Goal: Task Accomplishment & Management: Manage account settings

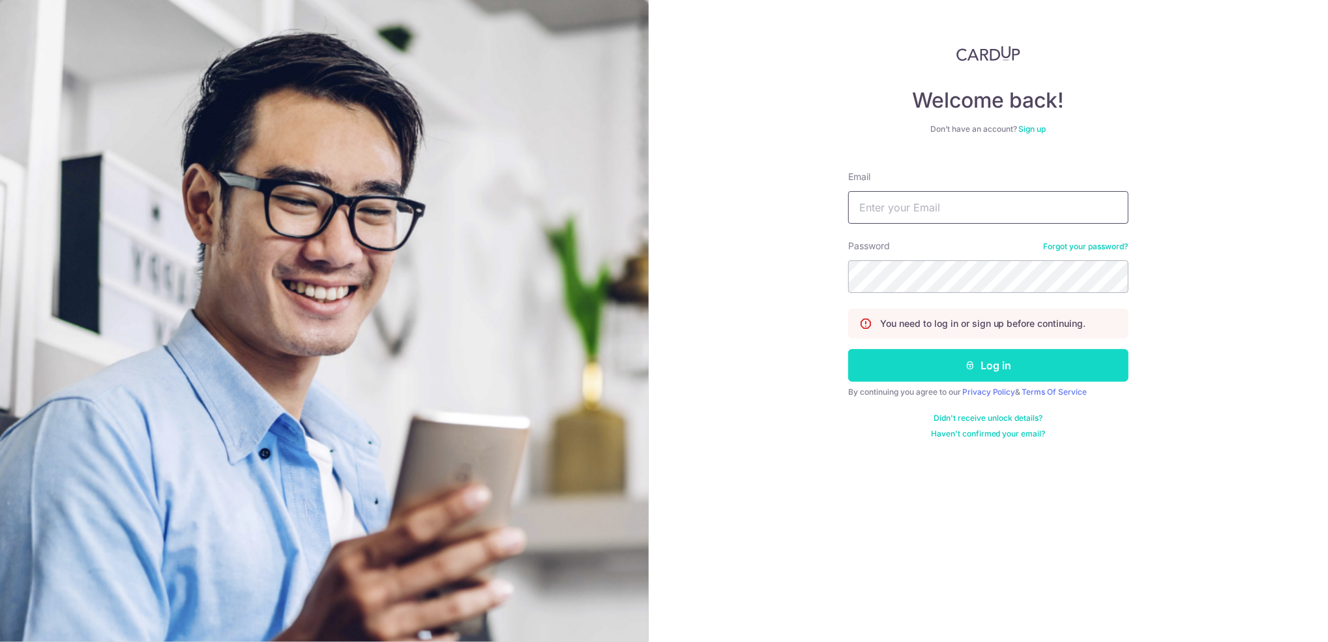
type input "[PERSON_NAME][EMAIL_ADDRESS][PERSON_NAME][DOMAIN_NAME]"
click at [966, 351] on button "Log in" at bounding box center [988, 365] width 280 height 33
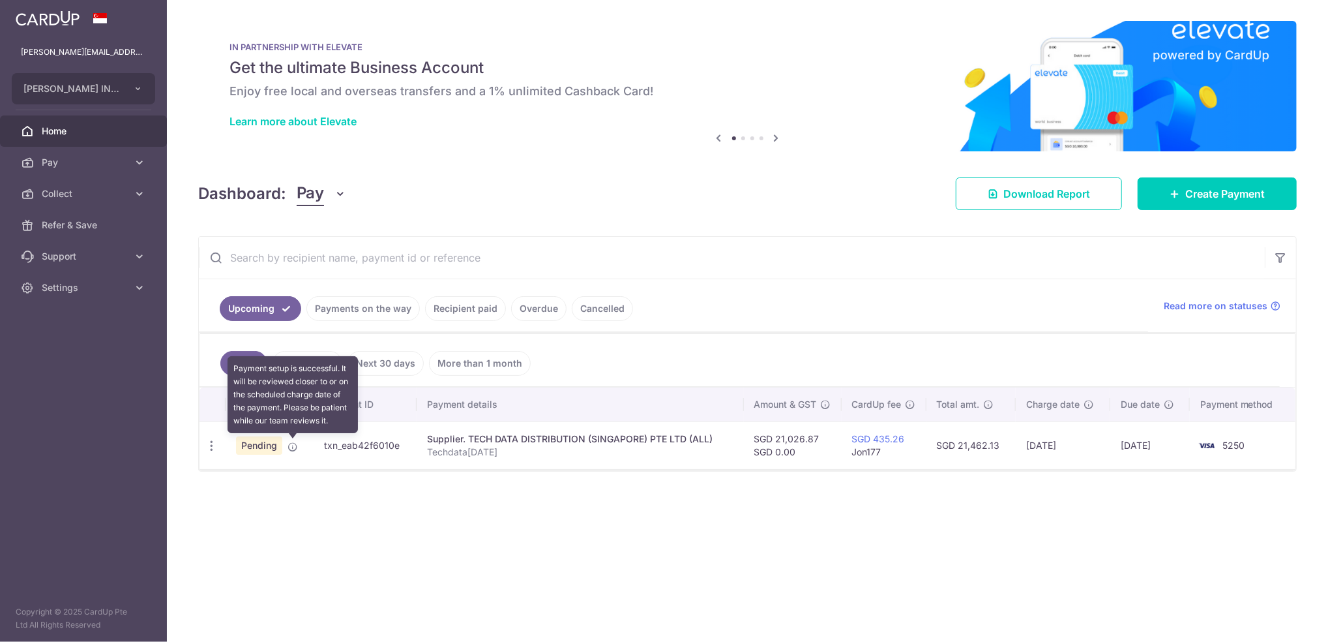
click at [292, 450] on icon at bounding box center [293, 446] width 10 height 10
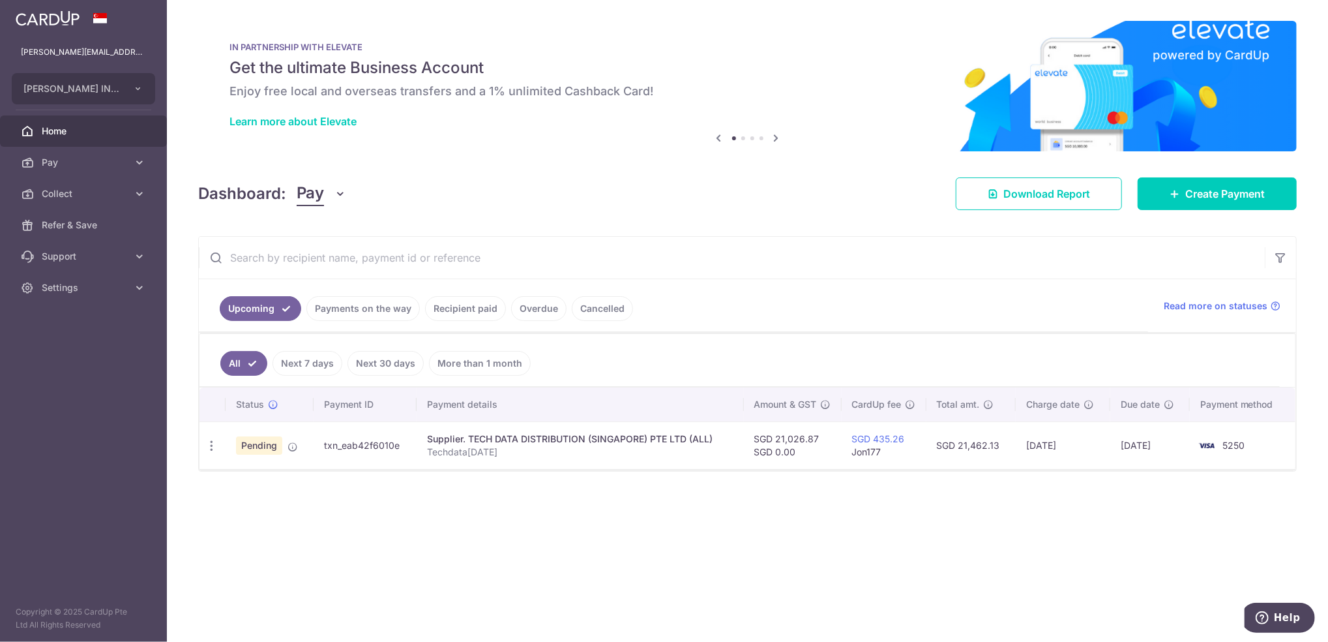
click at [319, 398] on th "Payment ID" at bounding box center [365, 404] width 103 height 34
click at [265, 448] on span "Pending" at bounding box center [259, 445] width 46 height 18
click at [203, 445] on div "Update payment Cancel payment Upload doc" at bounding box center [212, 446] width 24 height 24
click at [216, 451] on icon "button" at bounding box center [212, 446] width 14 height 14
click at [252, 477] on span "Update payment" at bounding box center [281, 481] width 89 height 16
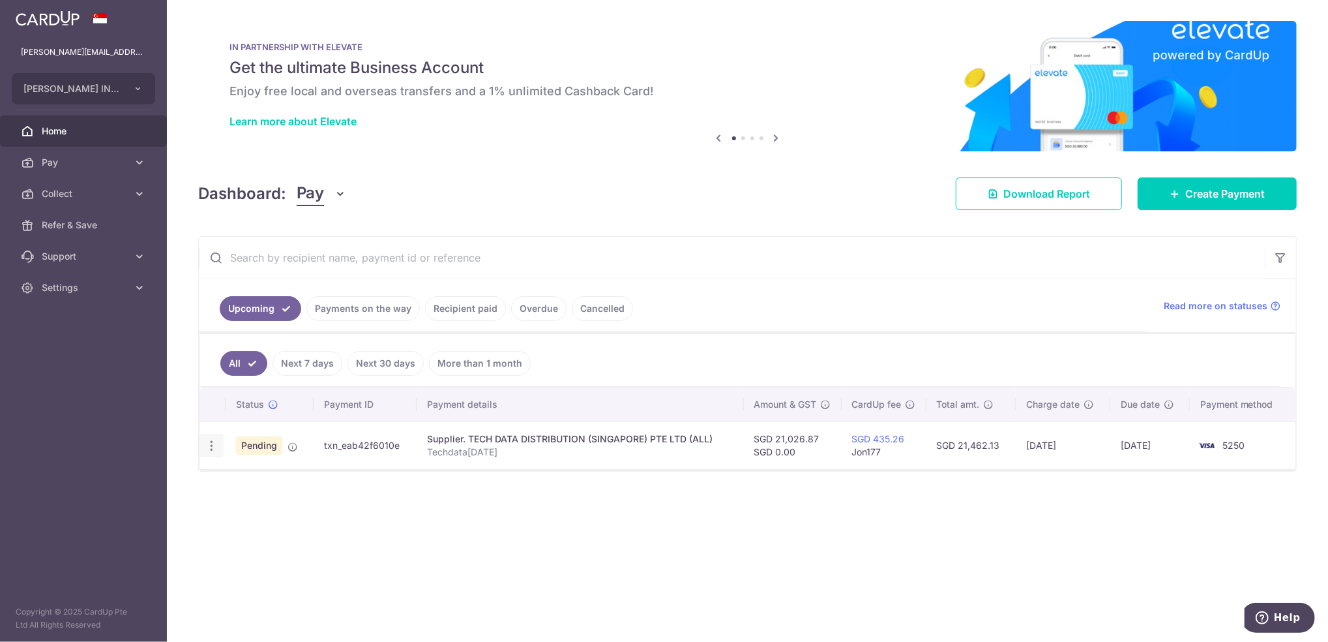
radio input "true"
type input "21,026.87"
type input "0.00"
type input "[DATE]"
type input "Techdata[DATE]"
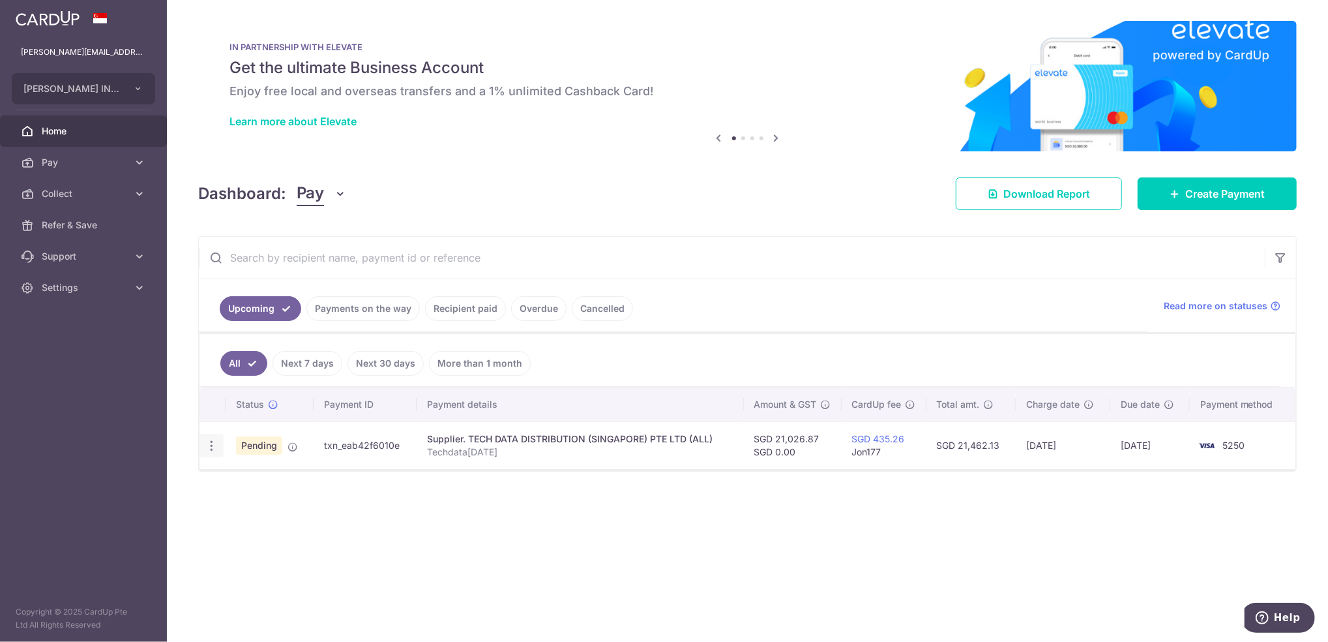
type input "Techdata09Oct20"
type input "Jon177"
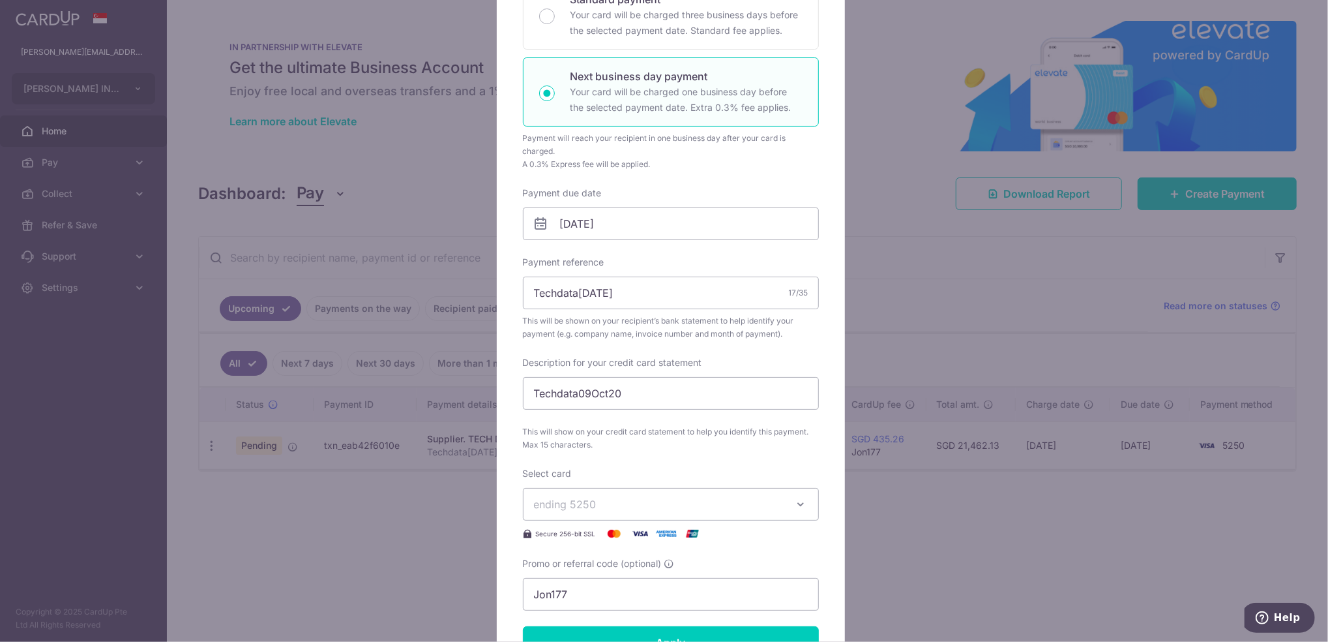
scroll to position [278, 0]
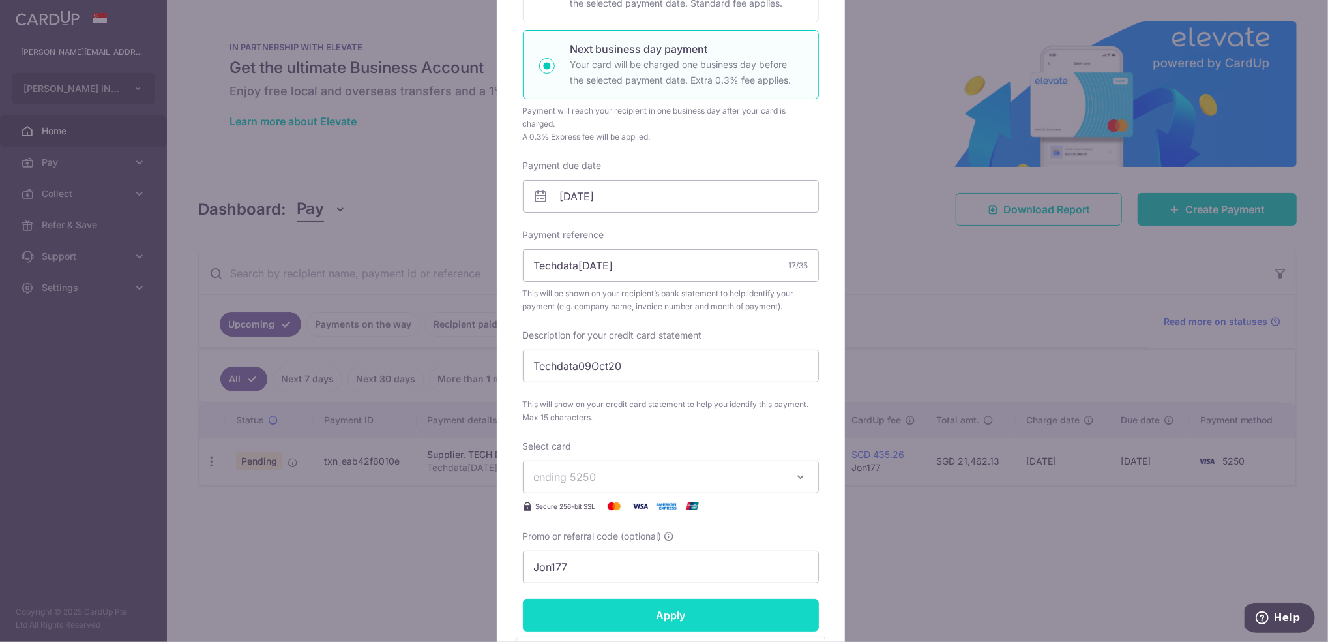
click at [606, 617] on input "Apply" at bounding box center [671, 615] width 296 height 33
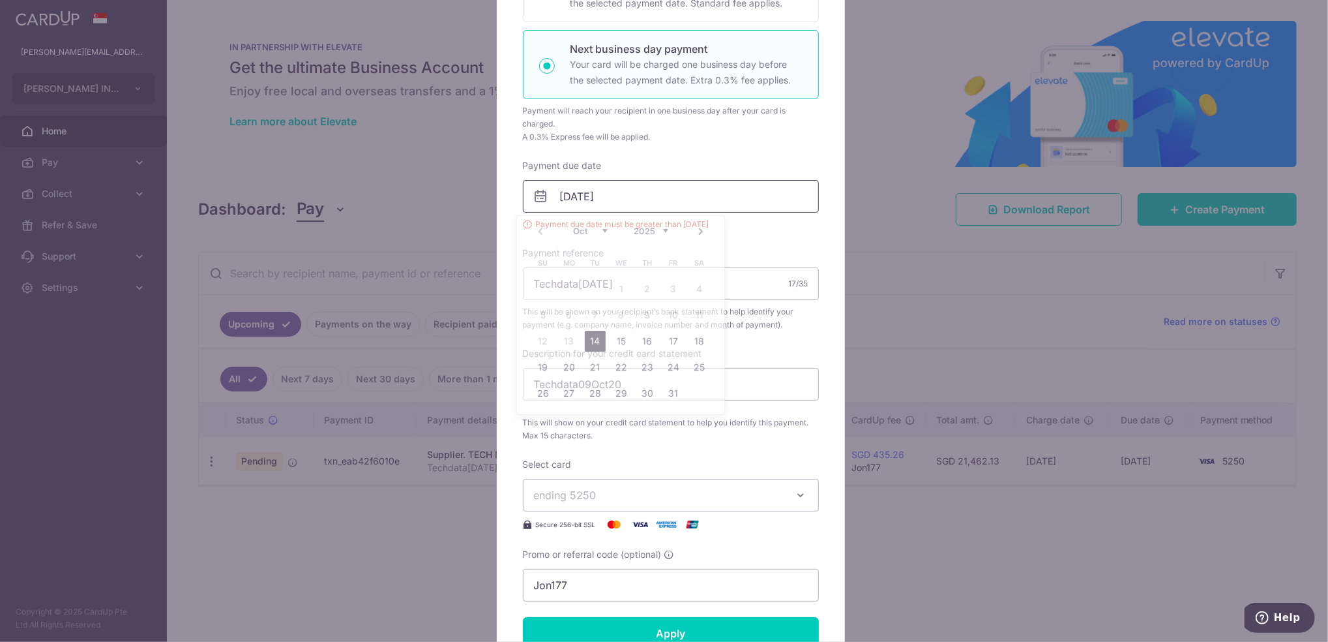
click at [673, 203] on input "[DATE]" at bounding box center [671, 196] width 296 height 33
click at [598, 333] on link "14" at bounding box center [595, 341] width 21 height 21
type input "14/10/2025"
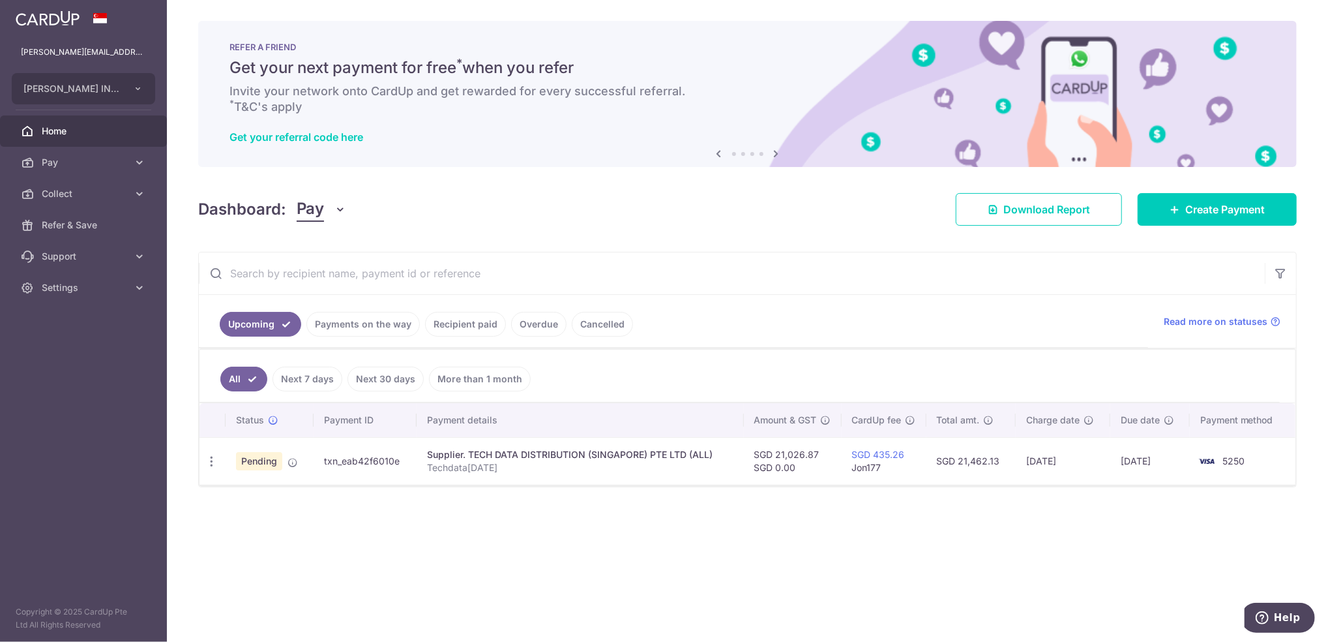
click at [822, 510] on div "× Pause Schedule Pause all future payments in this series Pause just this one p…" at bounding box center [747, 321] width 1161 height 642
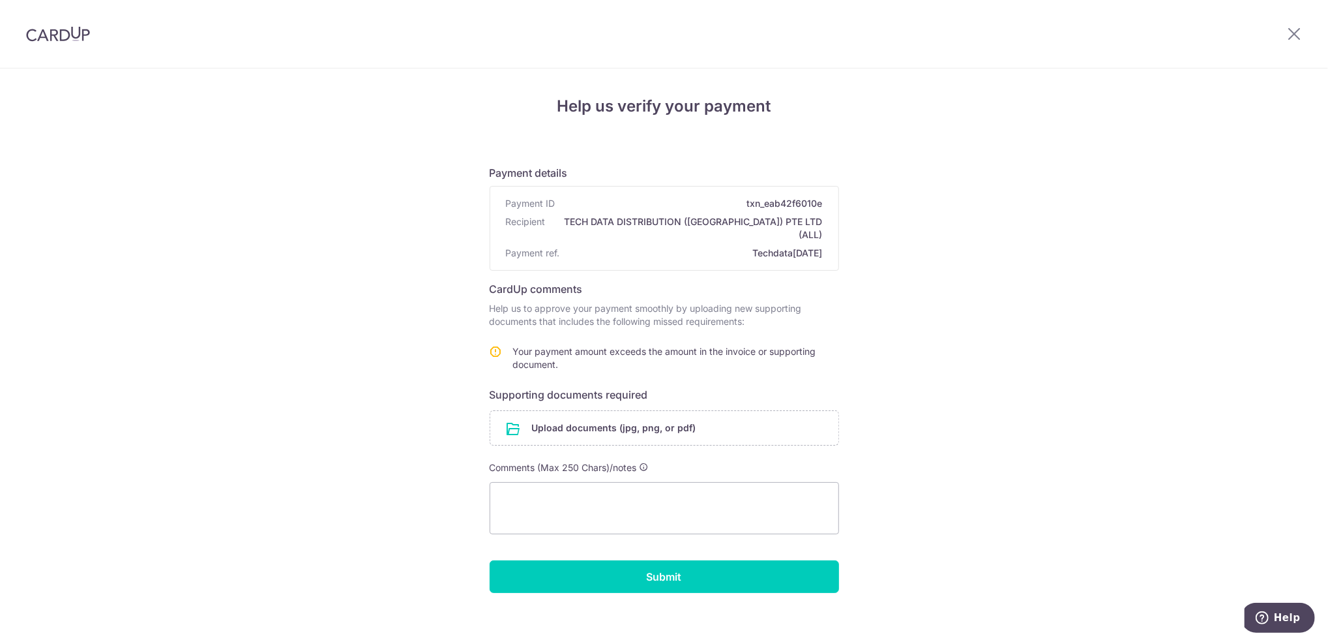
click at [316, 540] on div "Help us verify your payment Payment details Payment ID txn_eab42f6010e Recipien…" at bounding box center [664, 360] width 1328 height 585
click at [1087, 181] on div "Help us verify your payment Payment details Payment ID txn_eab42f6010e Recipien…" at bounding box center [664, 360] width 1328 height 585
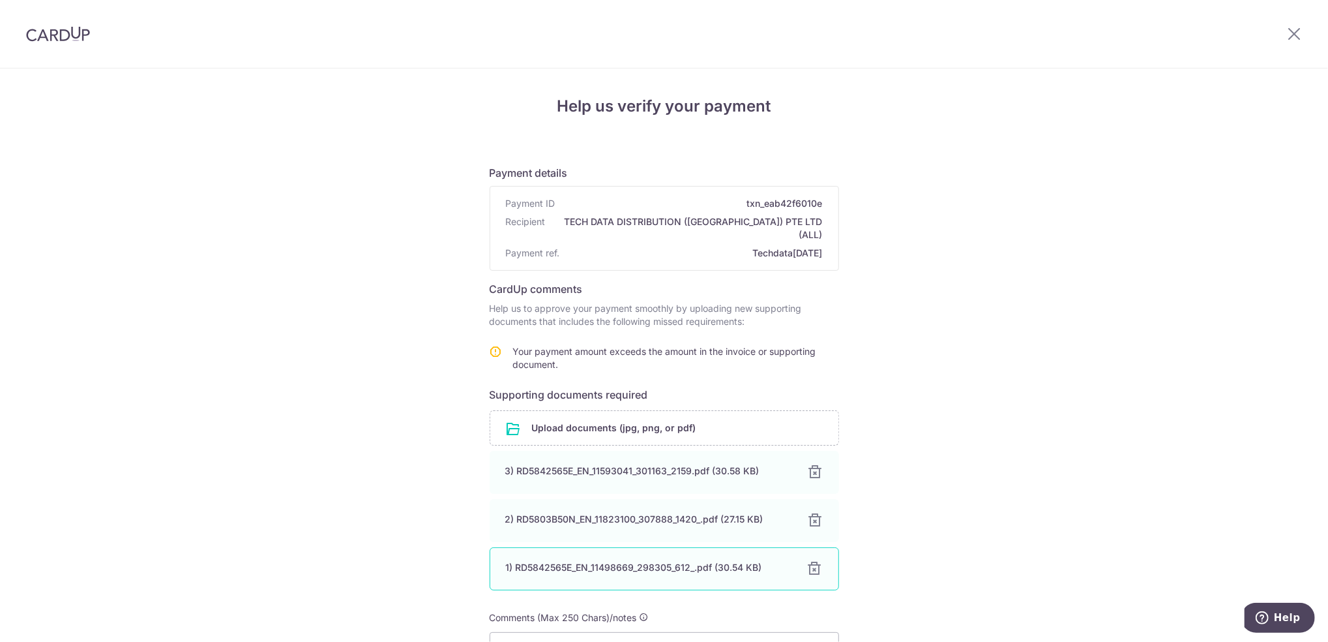
scroll to position [149, 0]
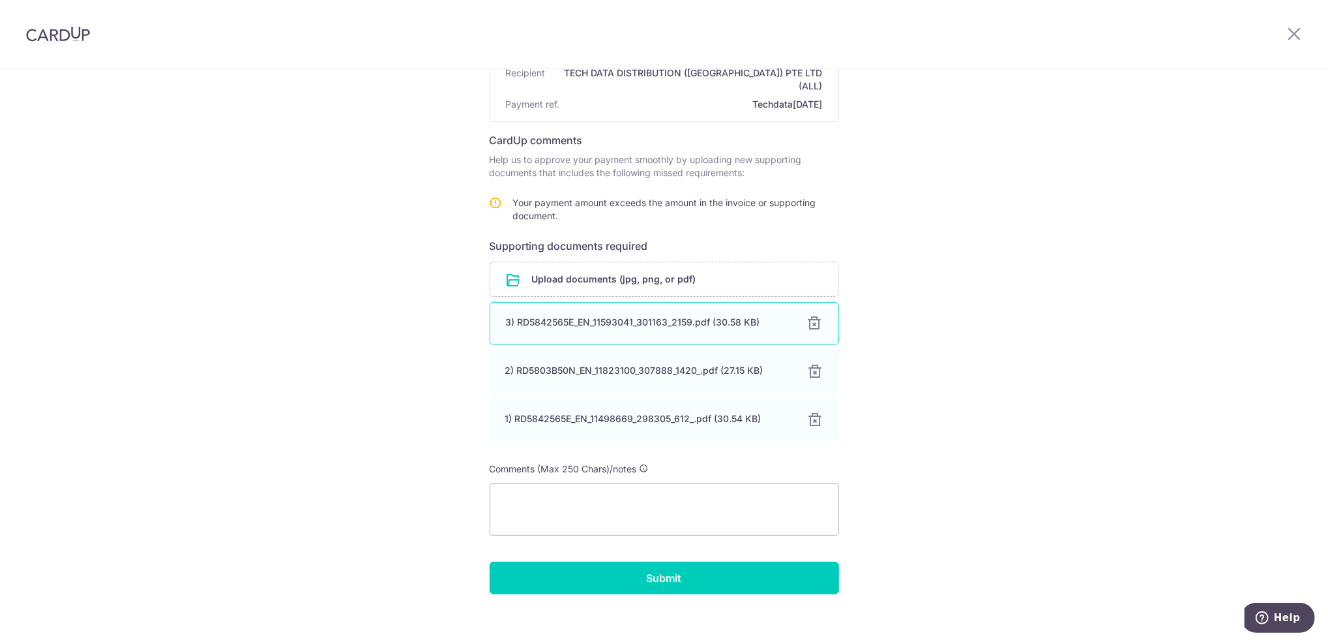
click at [728, 319] on div "3) RD5842565E_EN_11593041_301163_2159.pdf (30.58 KB) 100% Done Download" at bounding box center [664, 323] width 349 height 43
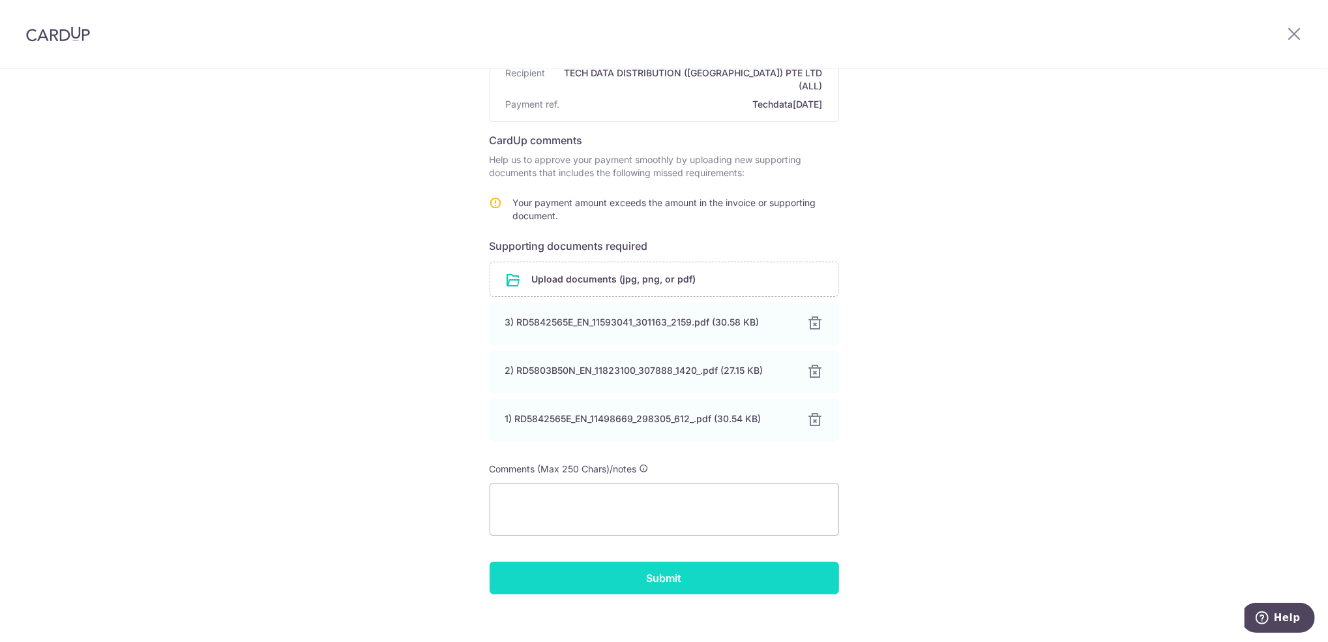
click at [718, 561] on input "Submit" at bounding box center [664, 577] width 349 height 33
